Goal: Find specific page/section: Find specific page/section

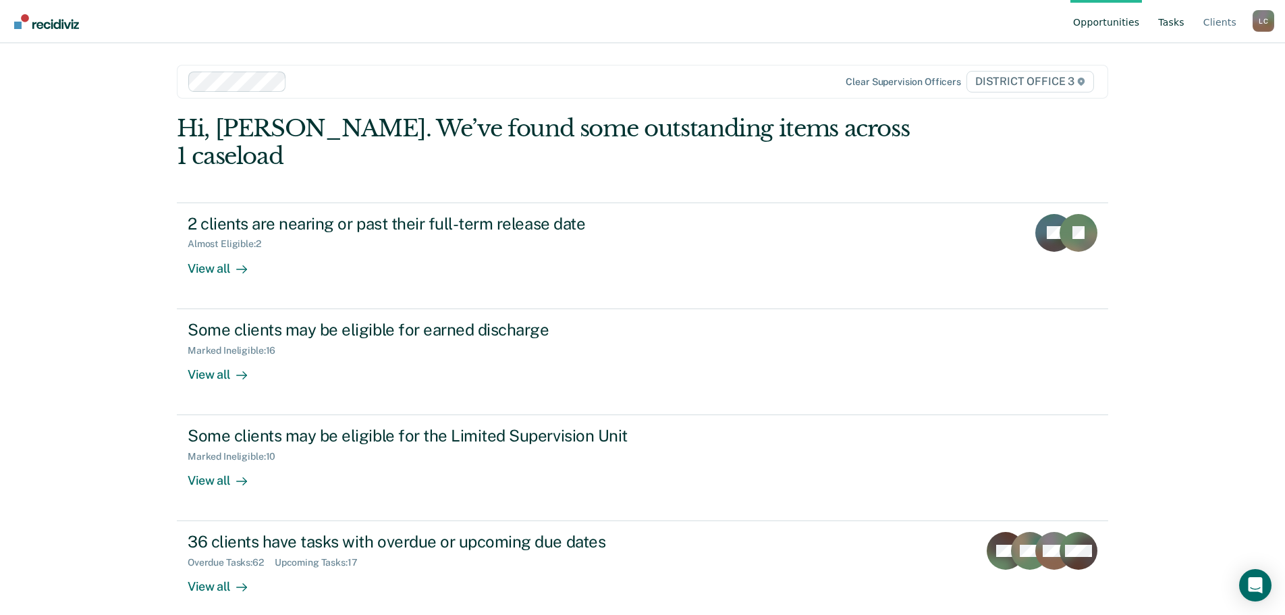
click at [1174, 21] on link "Tasks" at bounding box center [1172, 21] width 32 height 43
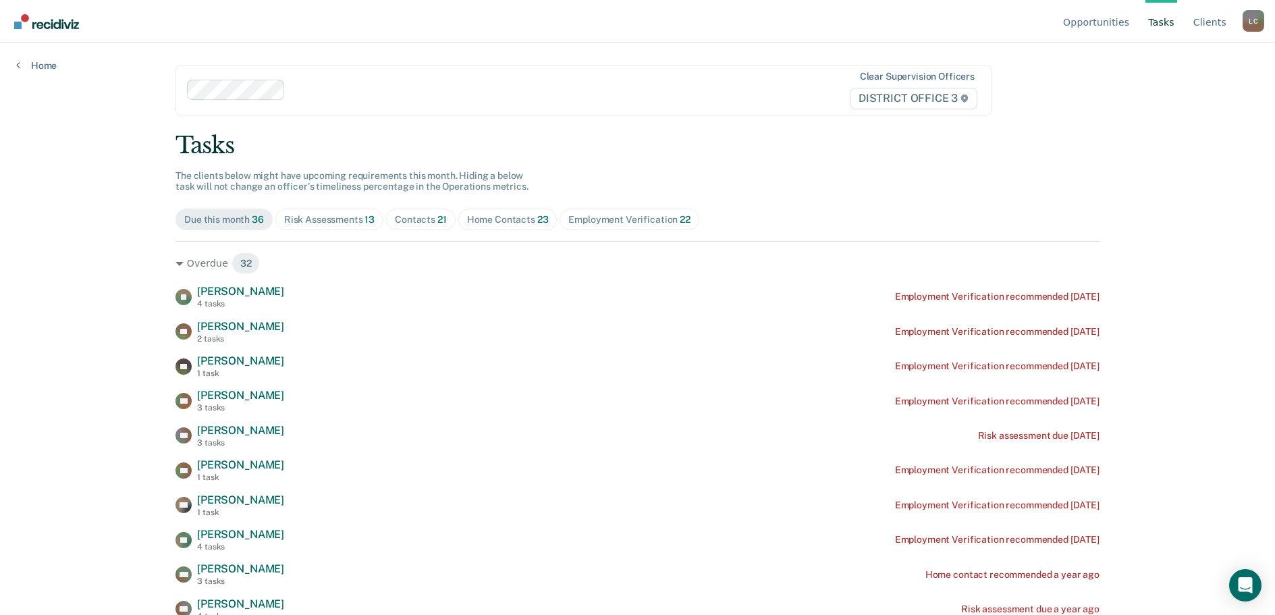
click at [495, 220] on div "Home Contacts 23" at bounding box center [508, 219] width 82 height 11
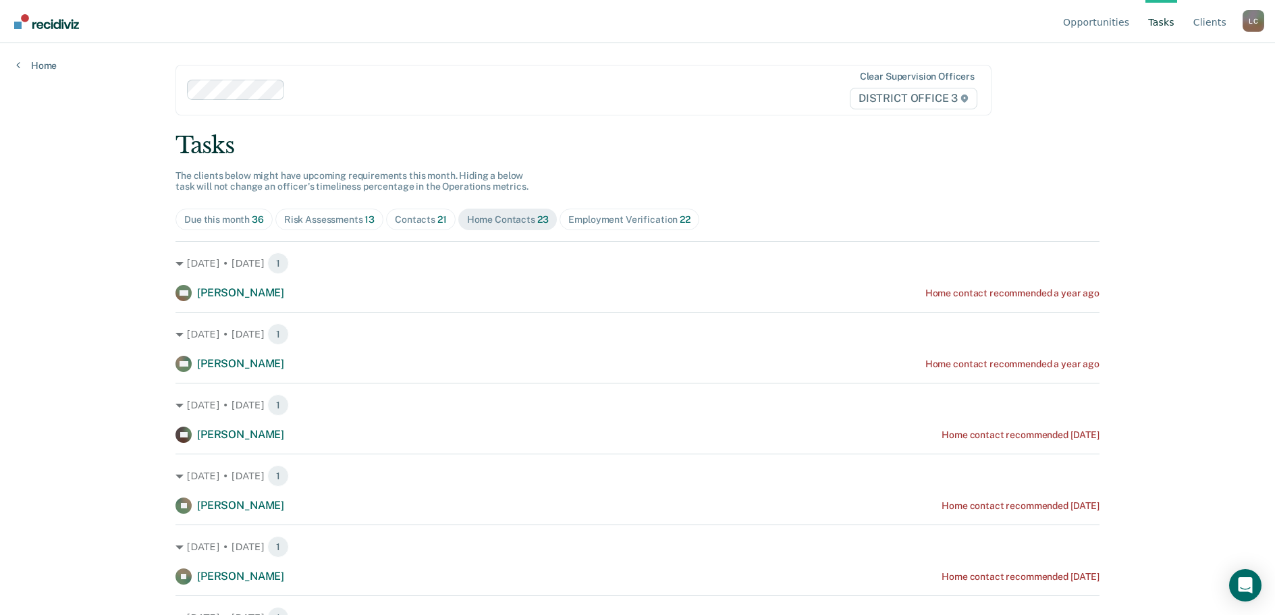
drag, startPoint x: 431, startPoint y: 220, endPoint x: 392, endPoint y: 224, distance: 40.0
click at [427, 221] on div "Contacts 21" at bounding box center [421, 219] width 52 height 11
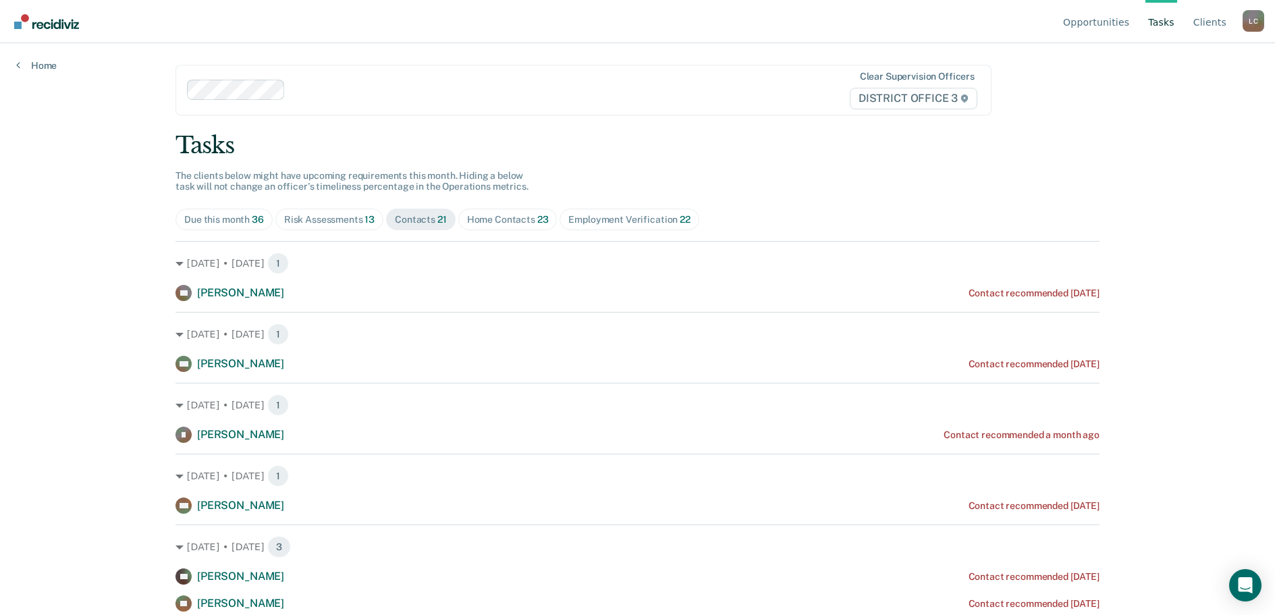
click at [360, 217] on div "Risk Assessments 13" at bounding box center [329, 219] width 90 height 11
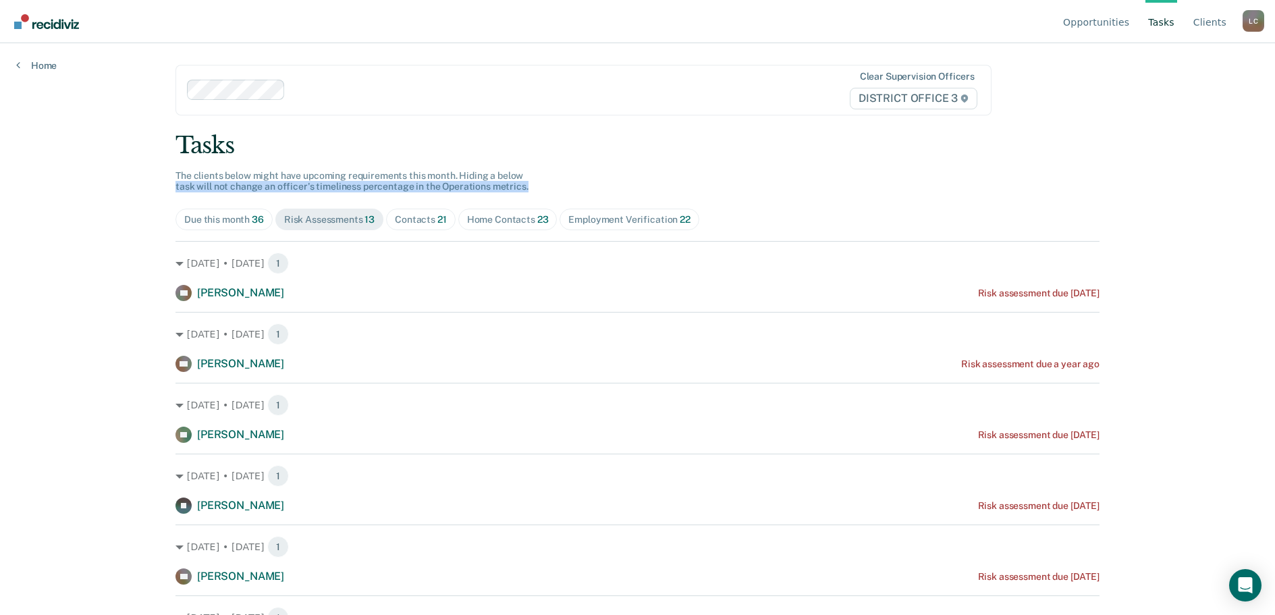
click at [891, 174] on div "Tasks The clients below might have upcoming requirements this month. Hiding a b…" at bounding box center [638, 620] width 924 height 976
click at [419, 219] on div "Contacts 21" at bounding box center [421, 219] width 52 height 11
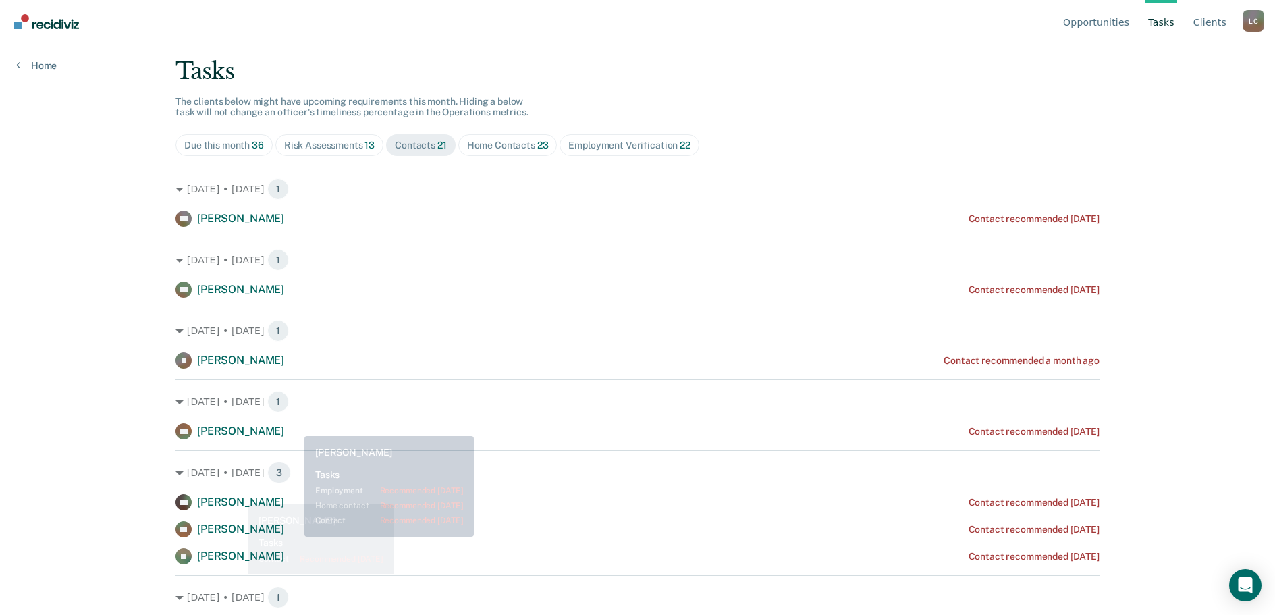
scroll to position [203, 0]
